Goal: Check status: Check status

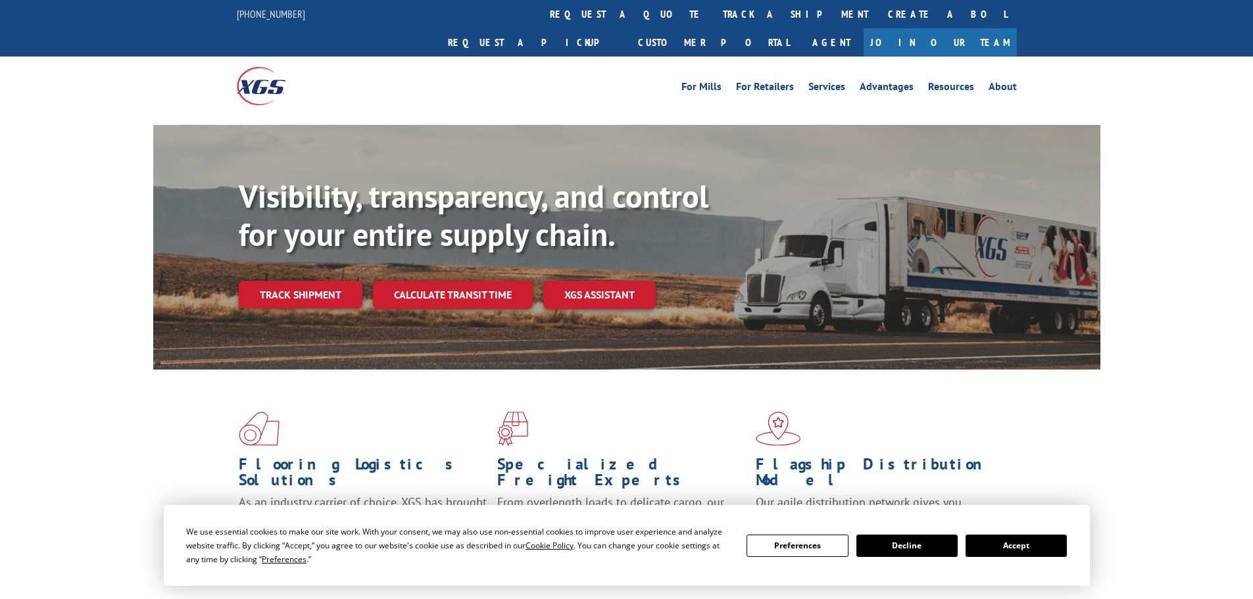
click at [314, 281] on link "Track shipment" at bounding box center [301, 295] width 124 height 28
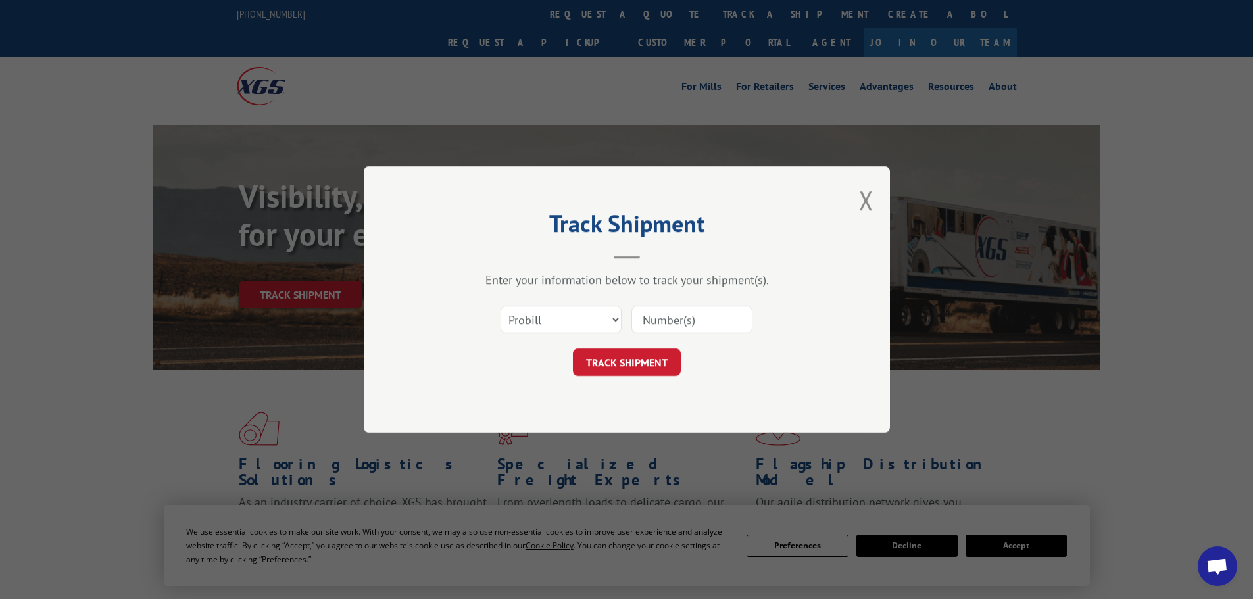
click at [688, 324] on input at bounding box center [692, 320] width 121 height 28
paste input "2878871"
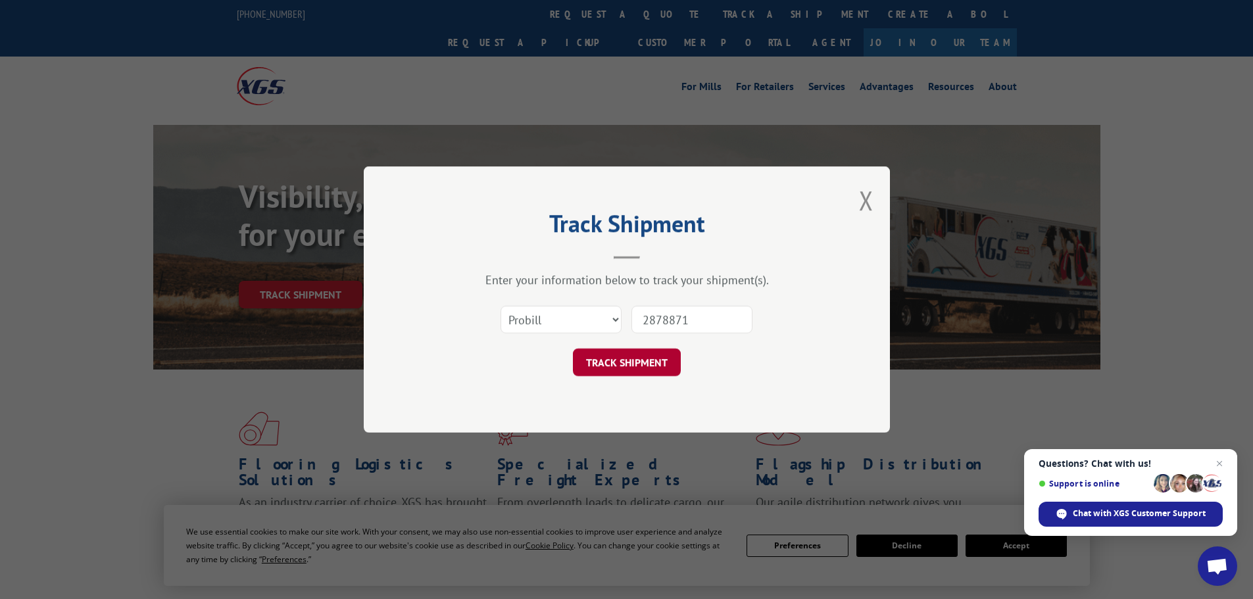
type input "2878871"
click at [640, 363] on button "TRACK SHIPMENT" at bounding box center [627, 363] width 108 height 28
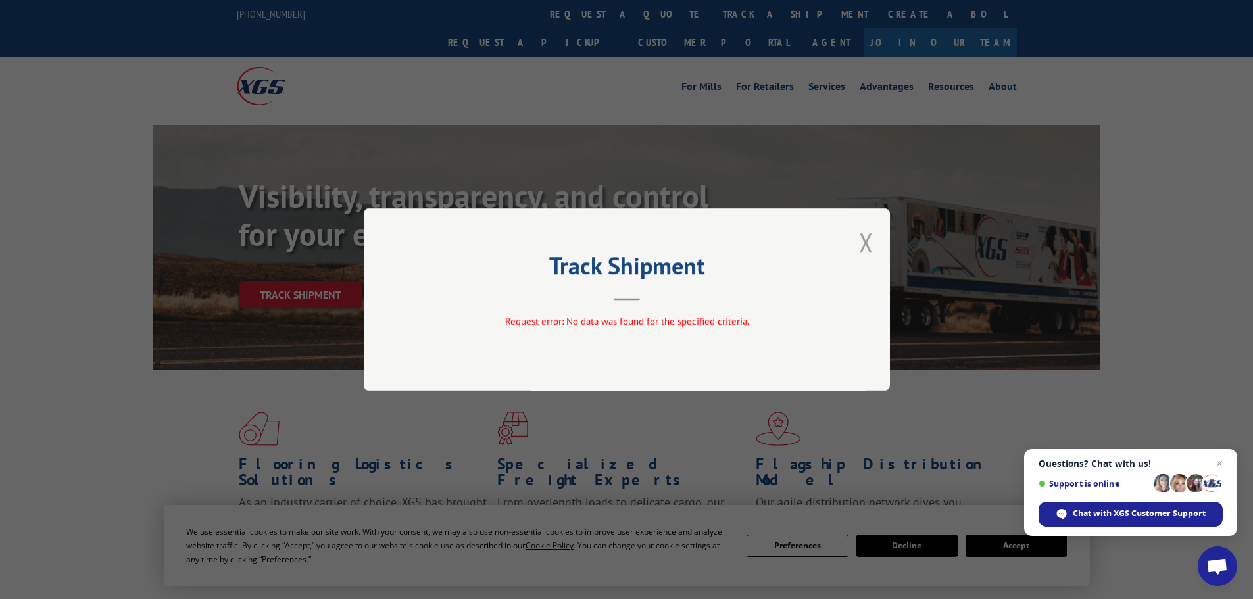
click at [870, 240] on button "Close modal" at bounding box center [866, 242] width 14 height 35
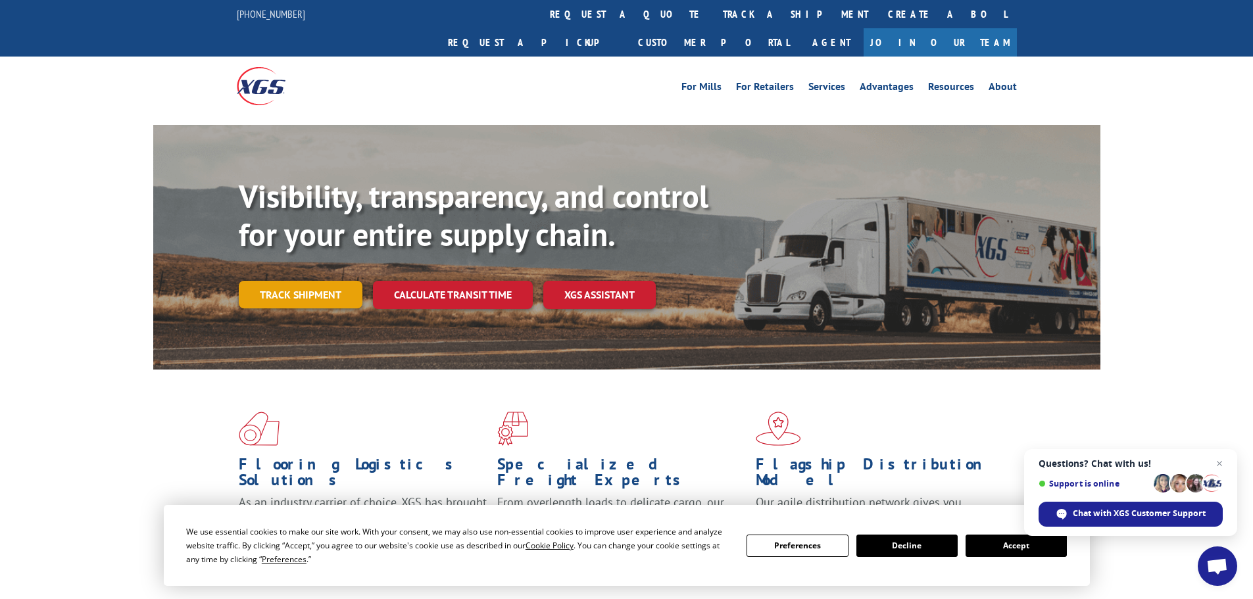
click at [289, 281] on link "Track shipment" at bounding box center [301, 295] width 124 height 28
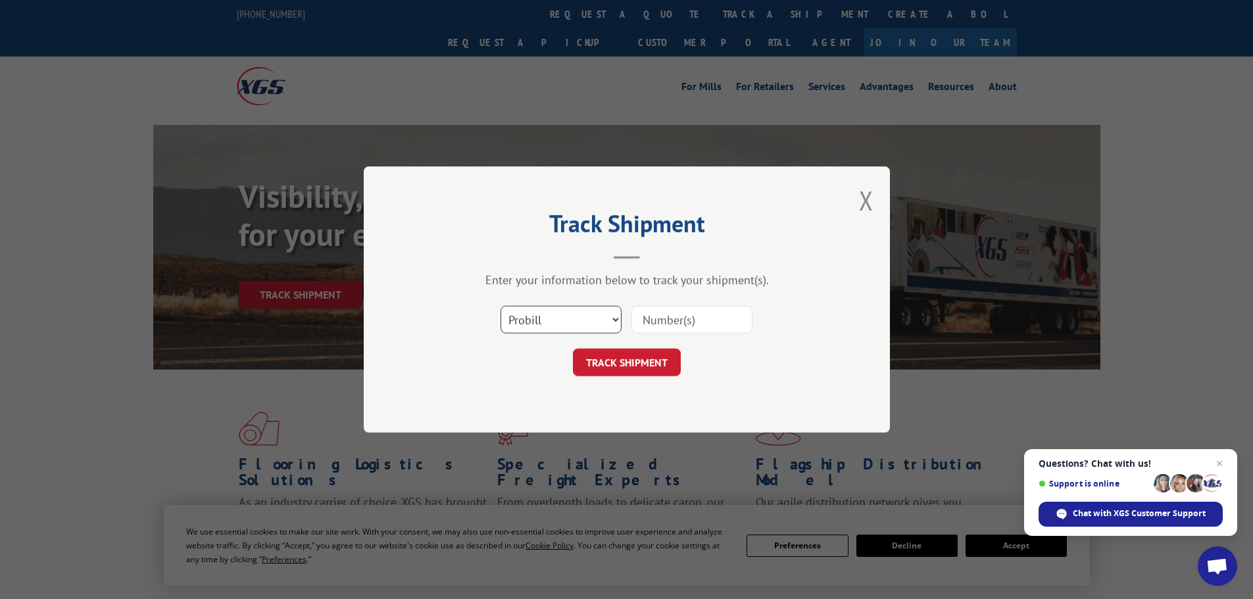
click at [578, 318] on select "Select category... Probill BOL PO" at bounding box center [561, 320] width 121 height 28
select select "bol"
click at [501, 306] on select "Select category... Probill BOL PO" at bounding box center [561, 320] width 121 height 28
click at [684, 309] on input at bounding box center [692, 320] width 121 height 28
paste input "2878871"
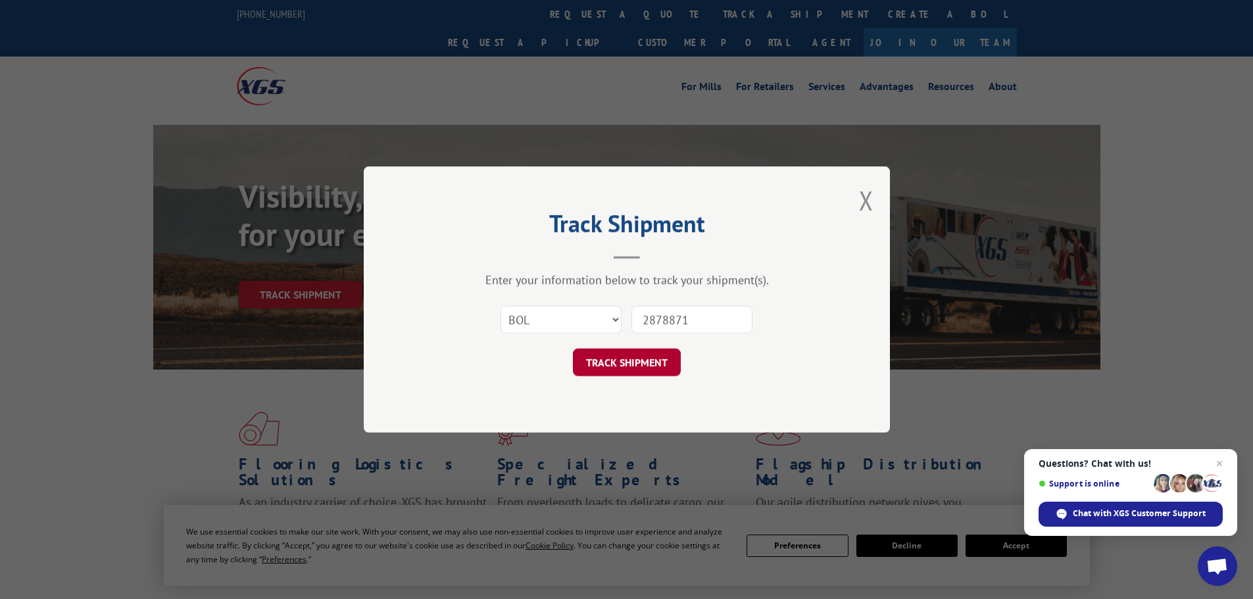
type input "2878871"
click at [642, 357] on button "TRACK SHIPMENT" at bounding box center [627, 363] width 108 height 28
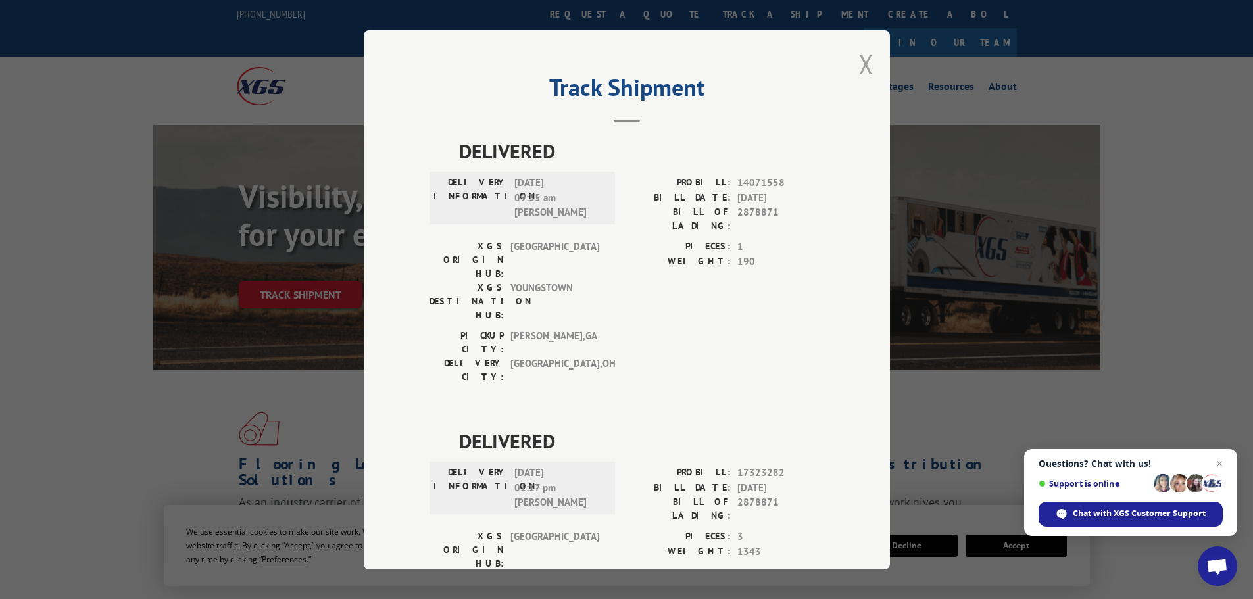
click at [863, 61] on button "Close modal" at bounding box center [866, 64] width 14 height 35
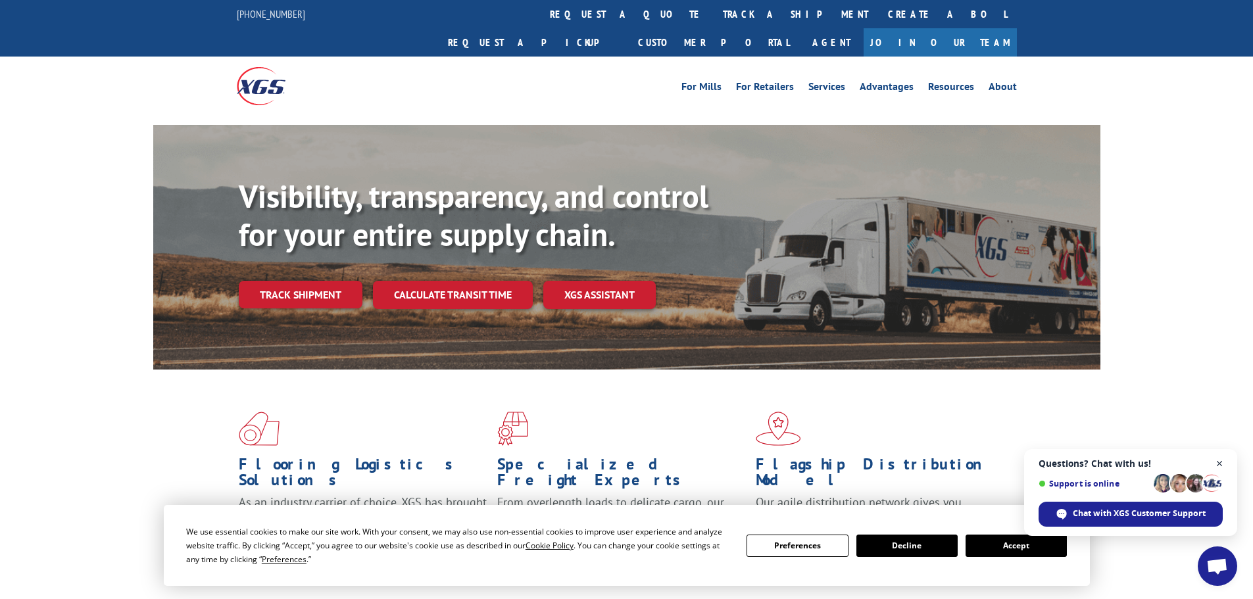
click at [1219, 465] on span "Close chat" at bounding box center [1220, 464] width 16 height 16
